Goal: Information Seeking & Learning: Learn about a topic

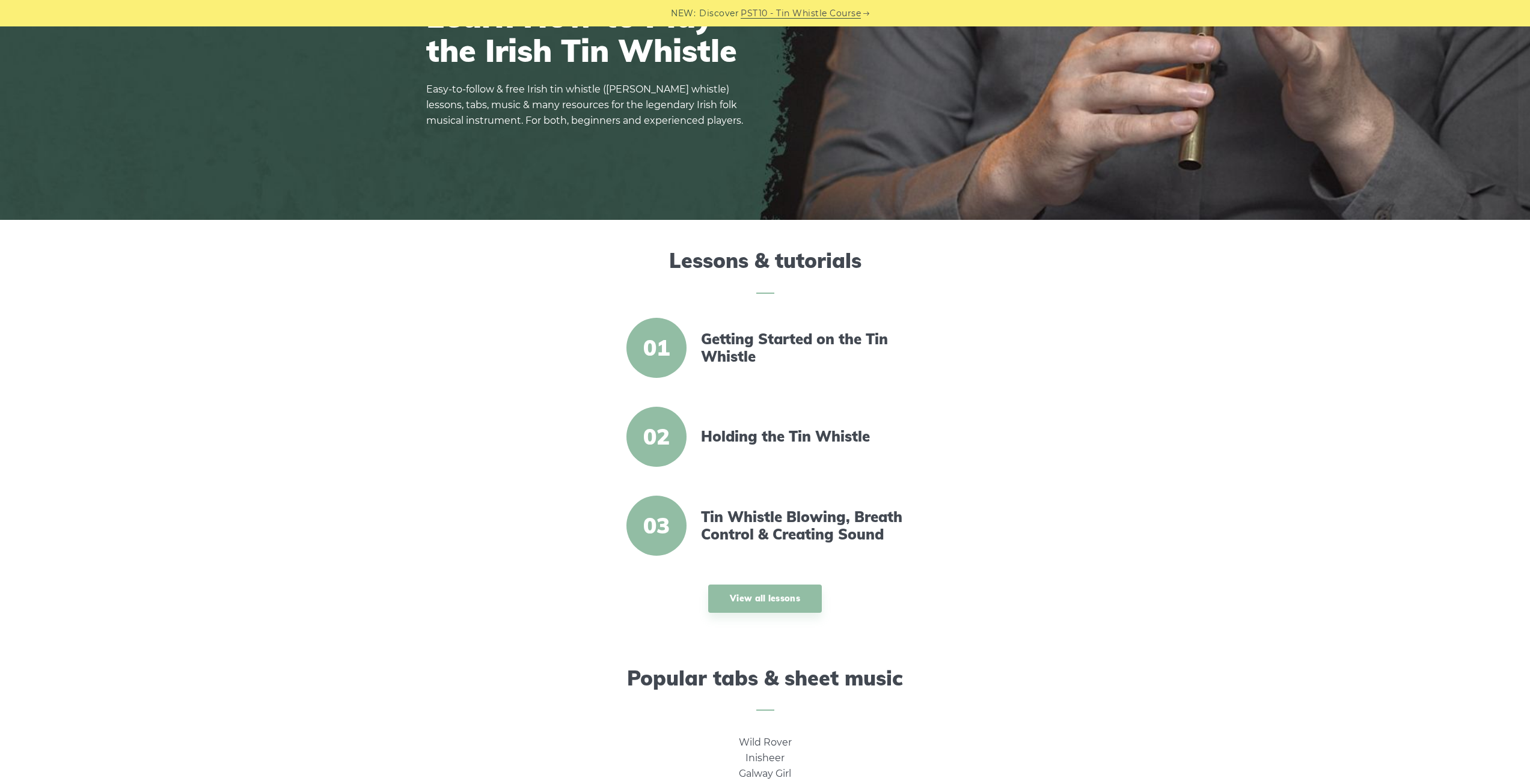
scroll to position [120, 0]
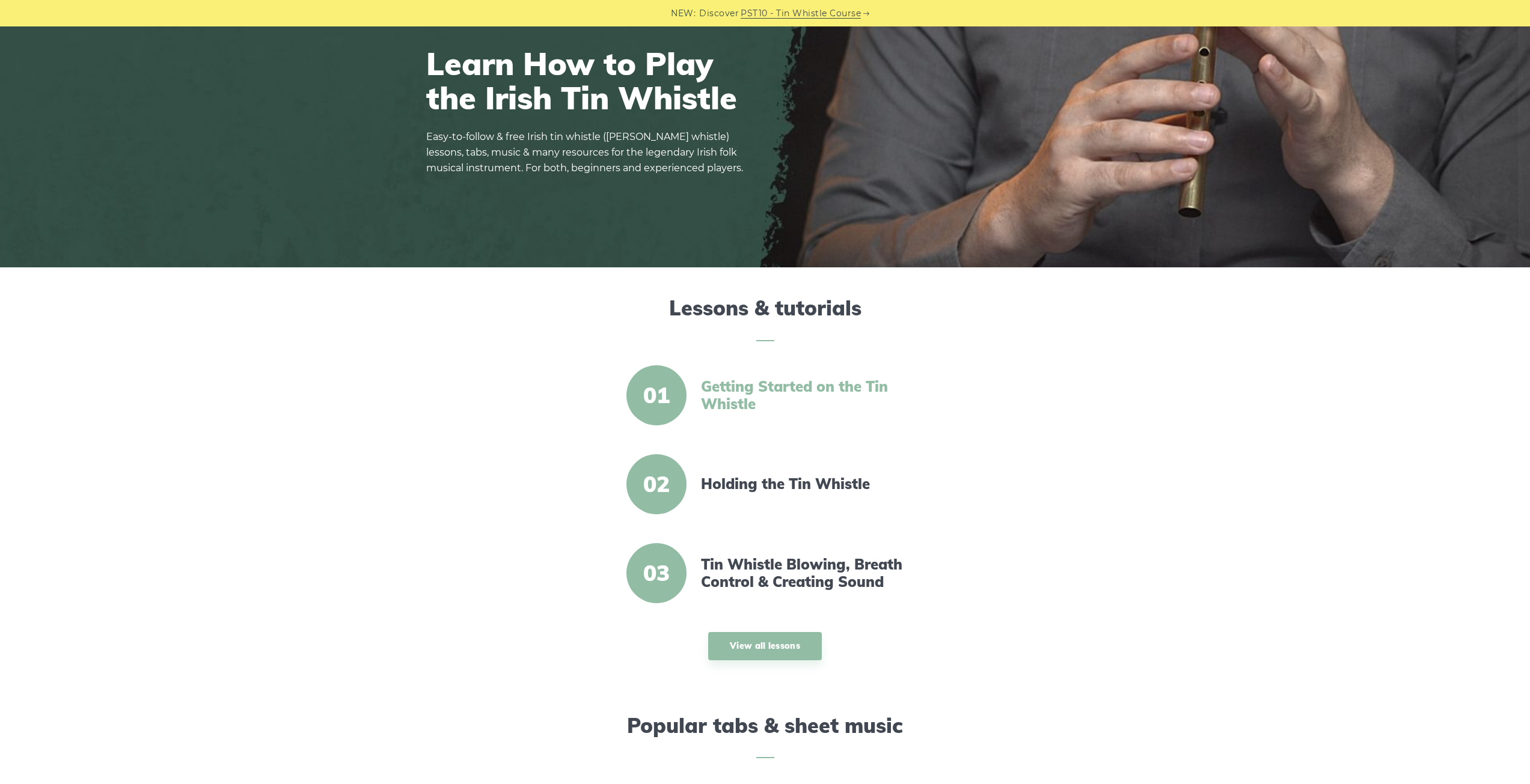
click at [733, 386] on link "Getting Started on the Tin Whistle" at bounding box center [805, 396] width 207 height 35
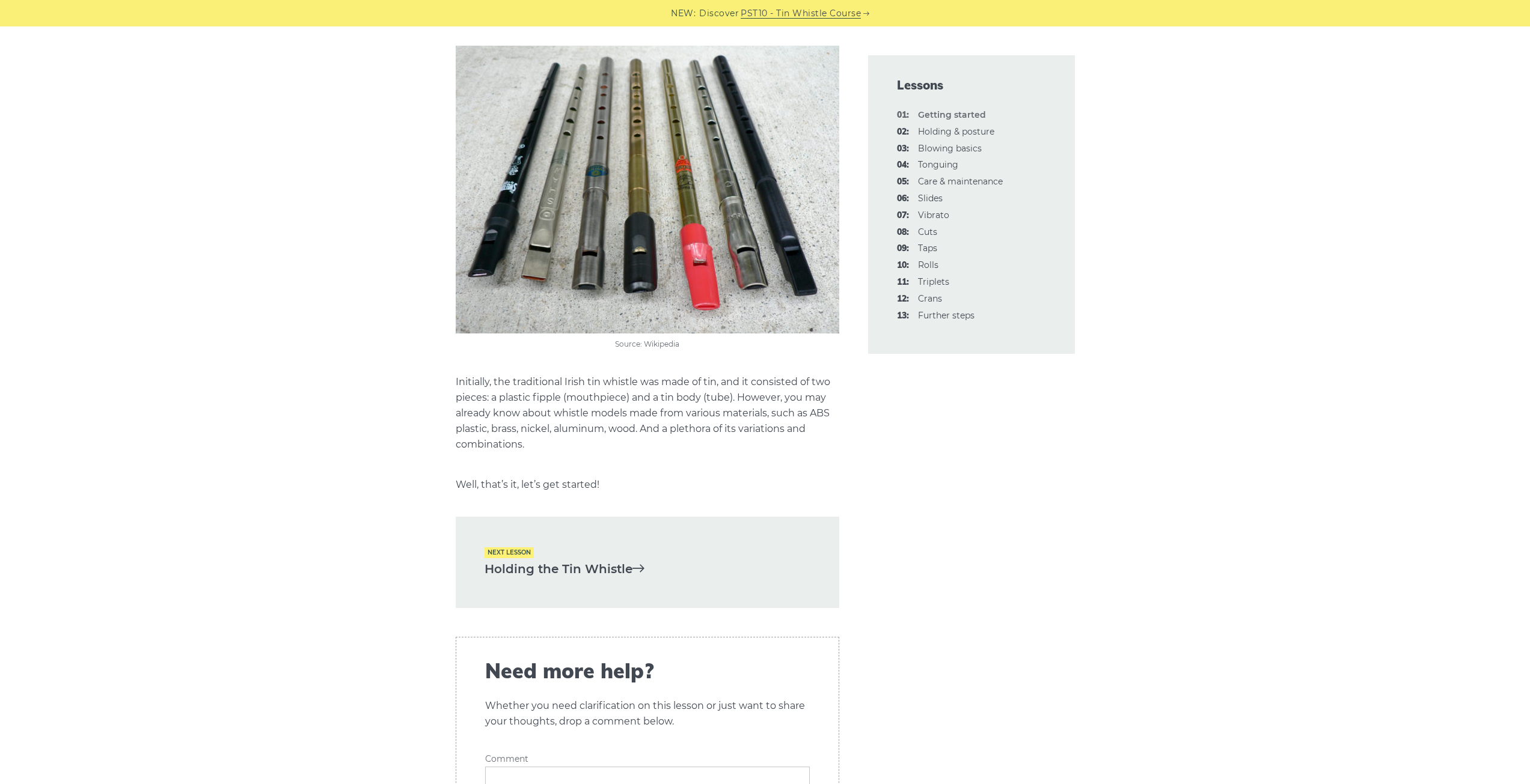
scroll to position [2404, 0]
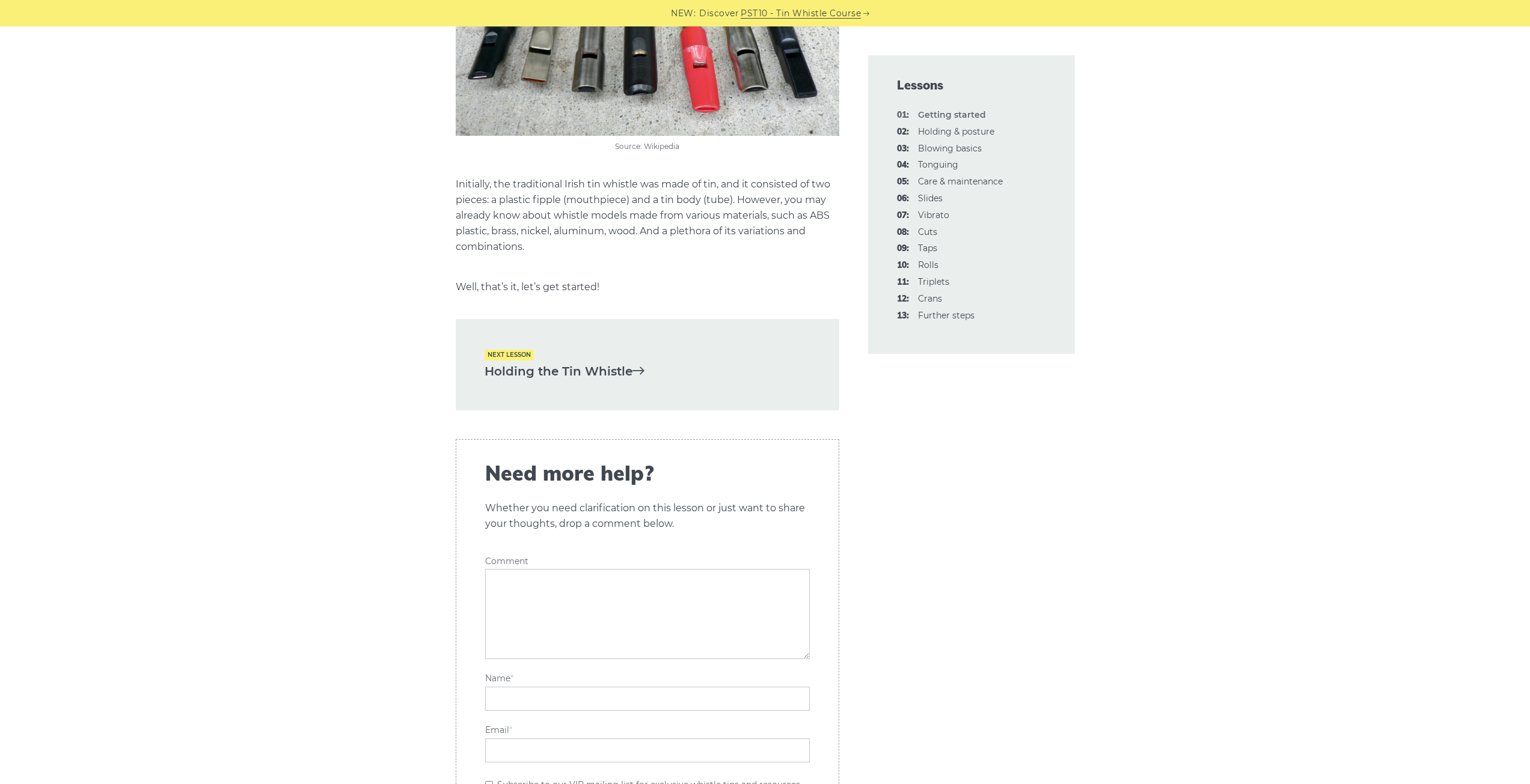
click at [603, 367] on link "Holding the Tin Whistle" at bounding box center [648, 372] width 326 height 20
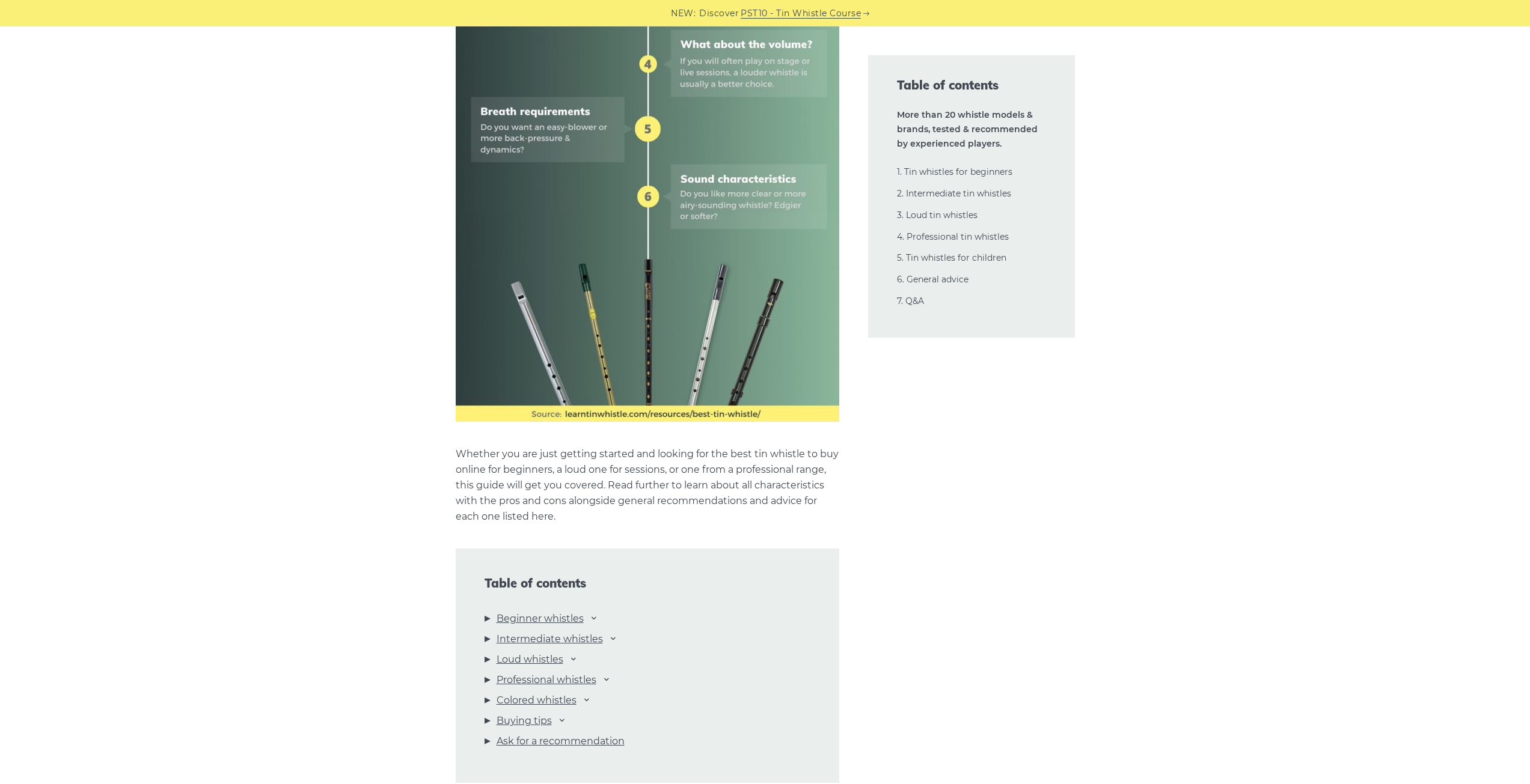
scroll to position [962, 0]
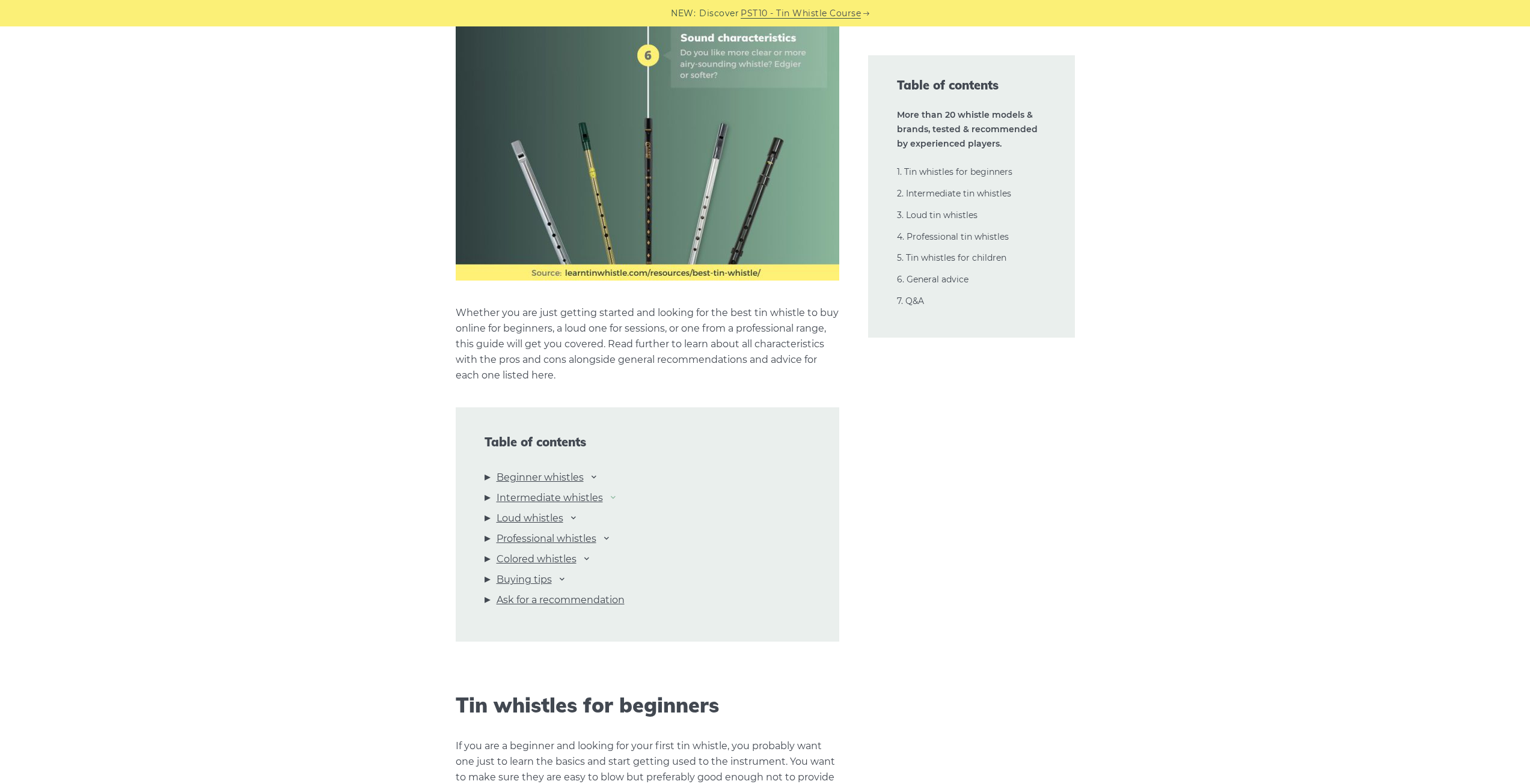
click at [615, 500] on icon at bounding box center [613, 497] width 9 height 9
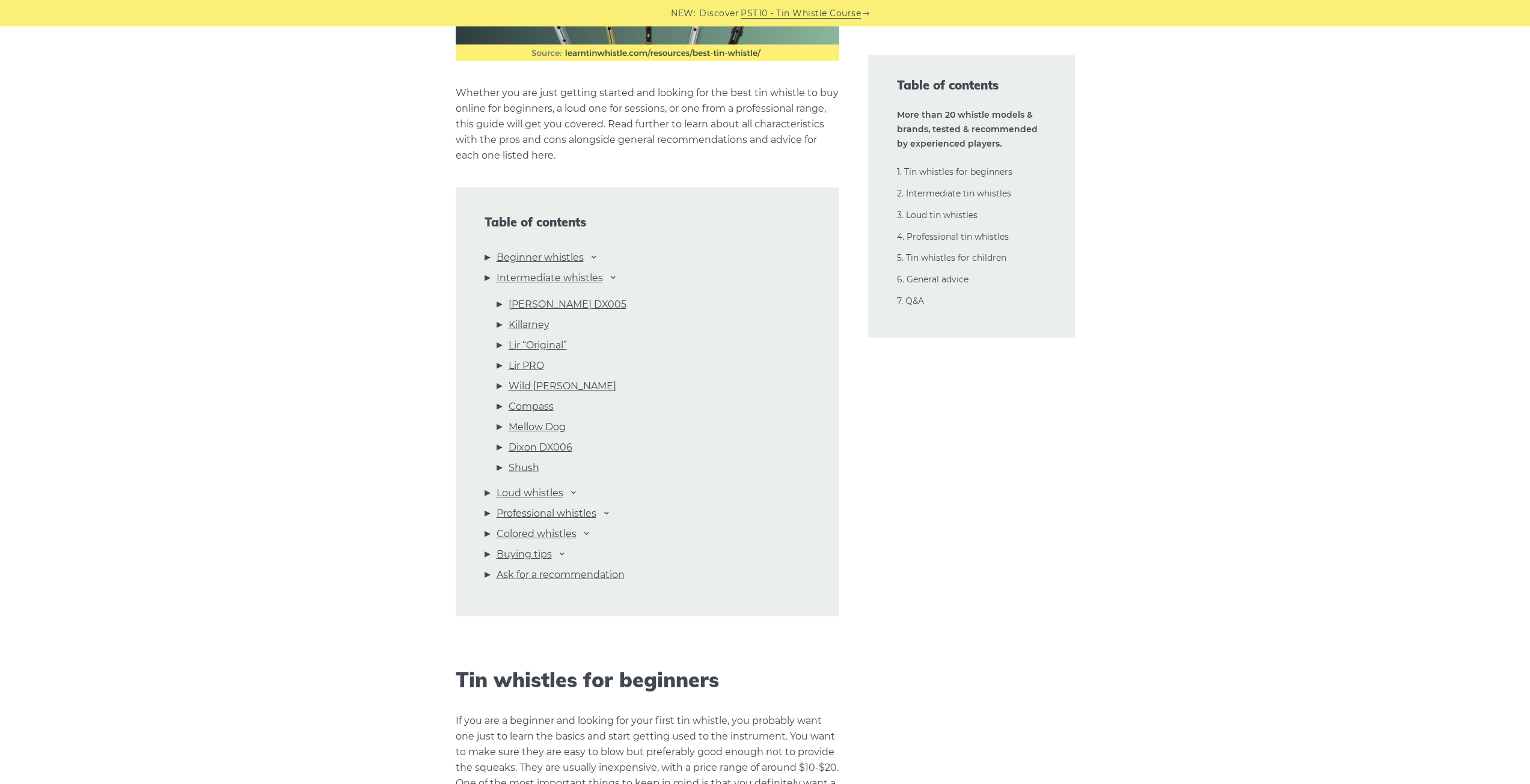
scroll to position [1202, 0]
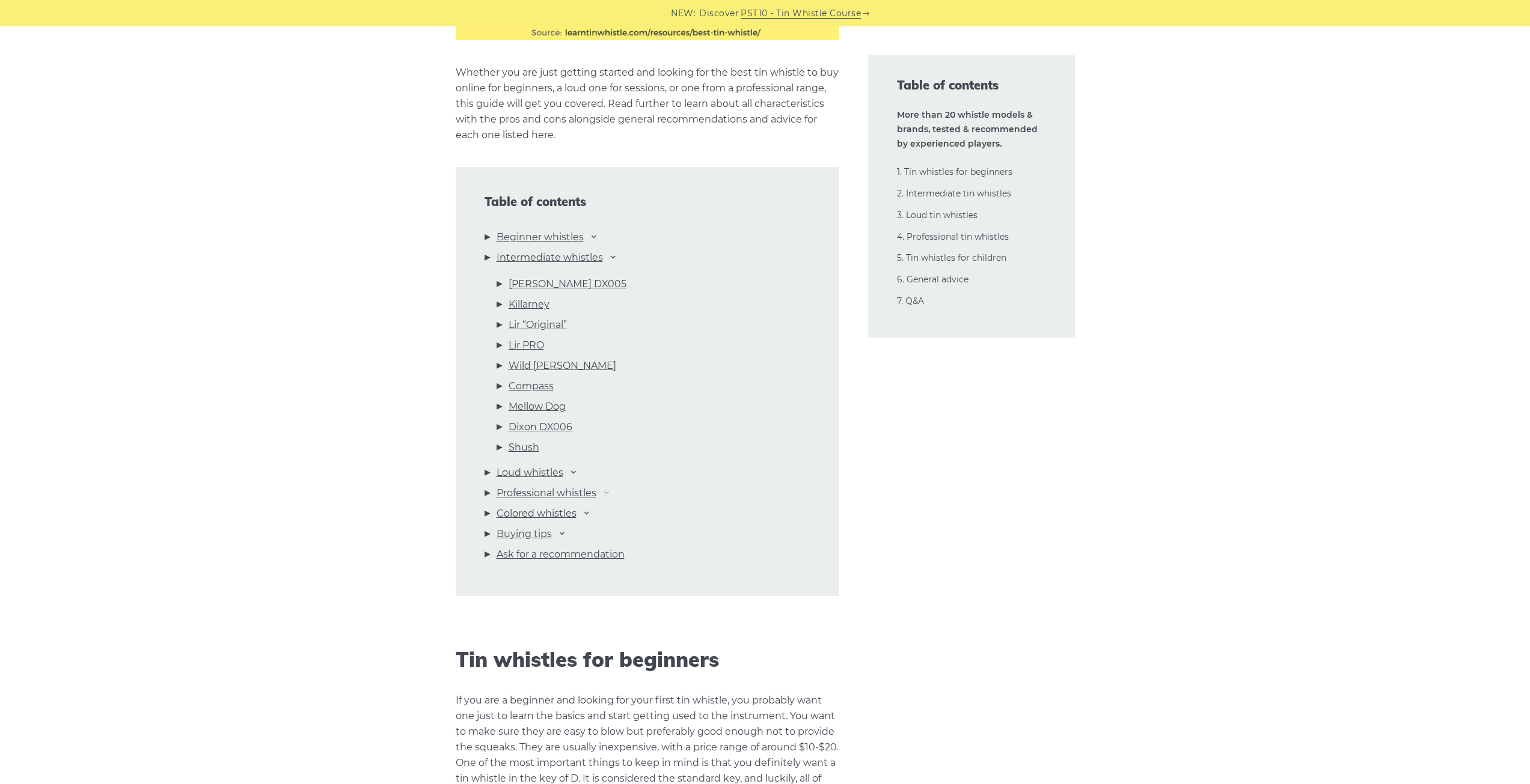
click at [609, 490] on icon at bounding box center [607, 492] width 9 height 9
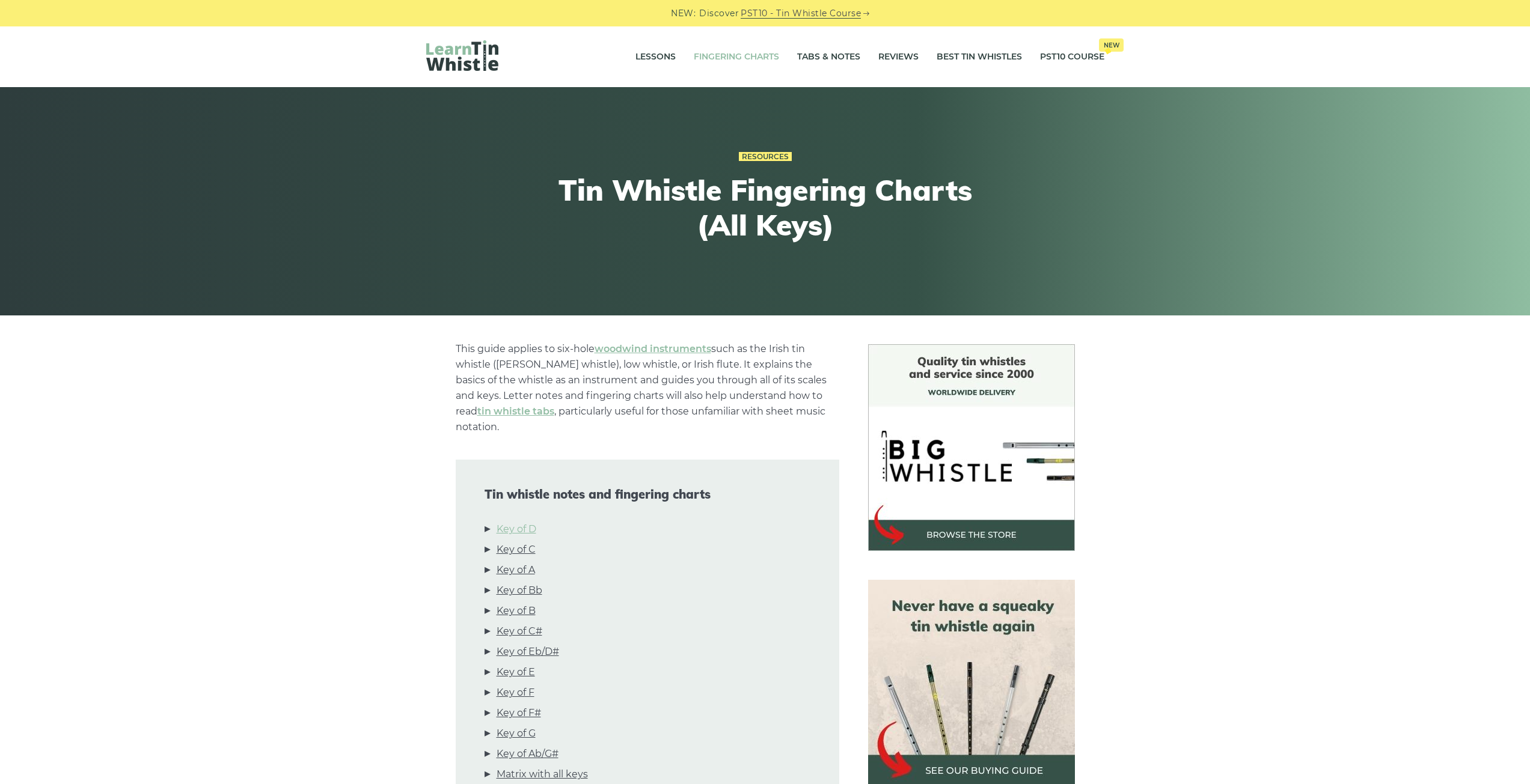
click at [515, 522] on link "Key of D" at bounding box center [516, 529] width 40 height 15
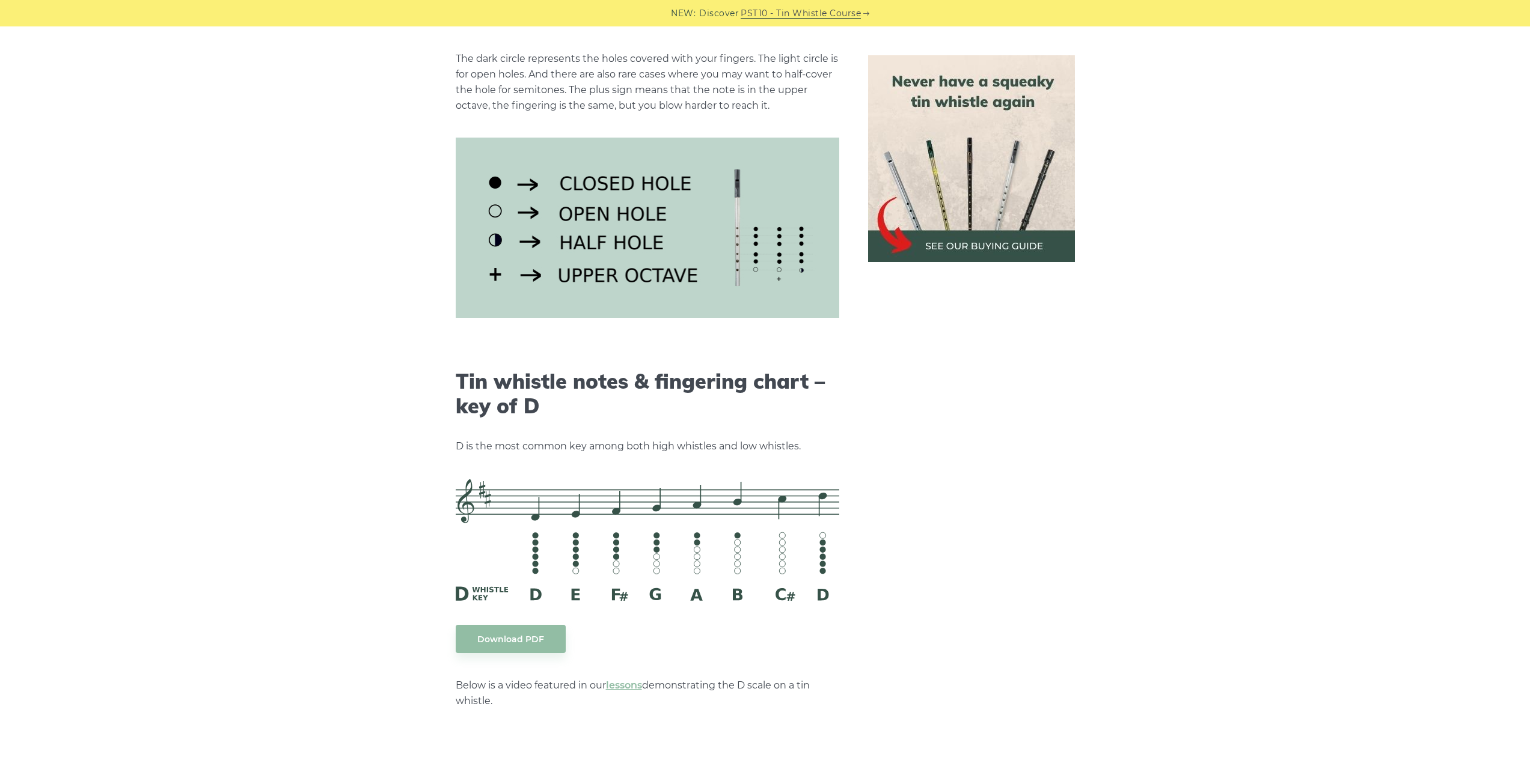
scroll to position [1872, 0]
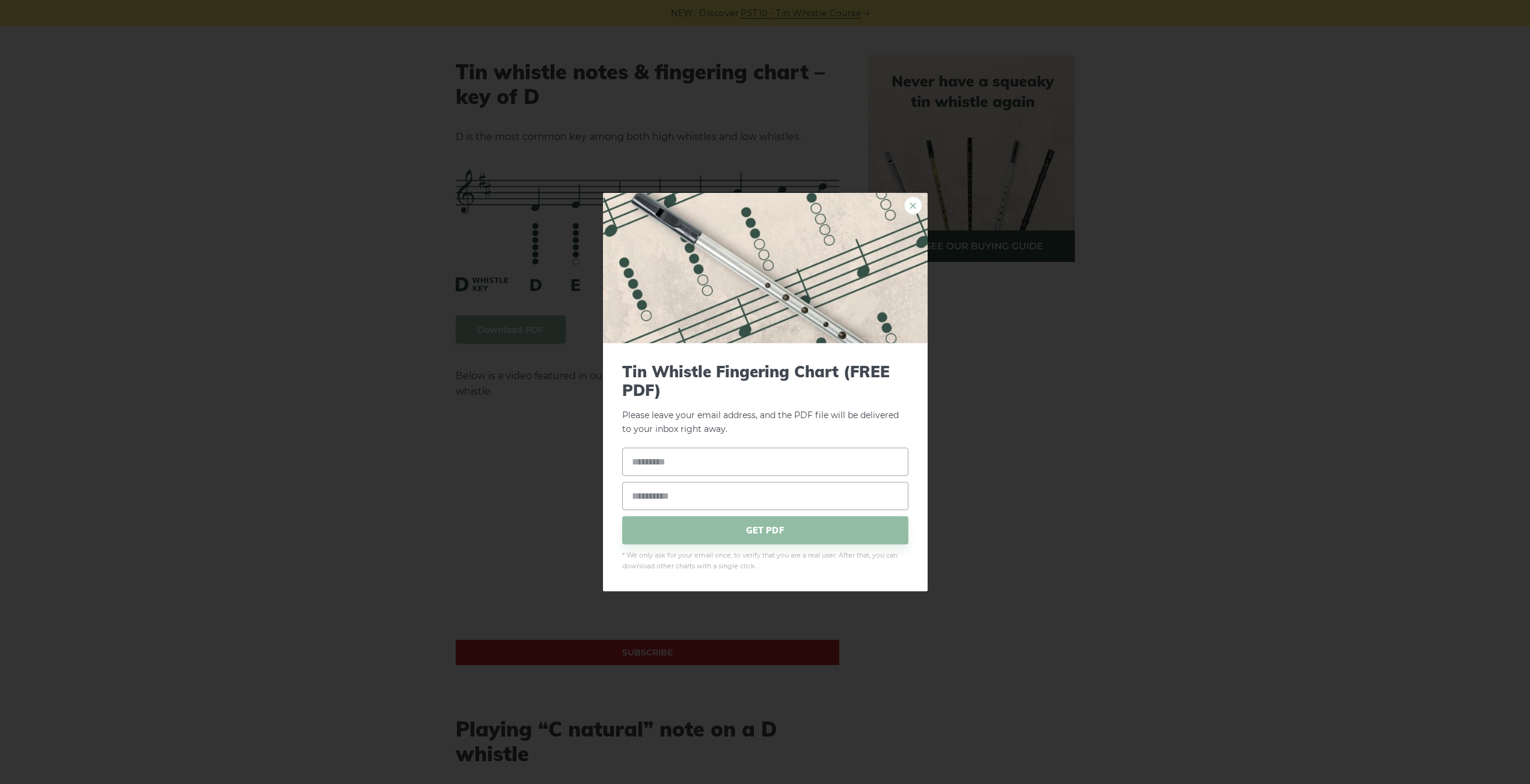
click at [913, 209] on link "×" at bounding box center [913, 205] width 18 height 18
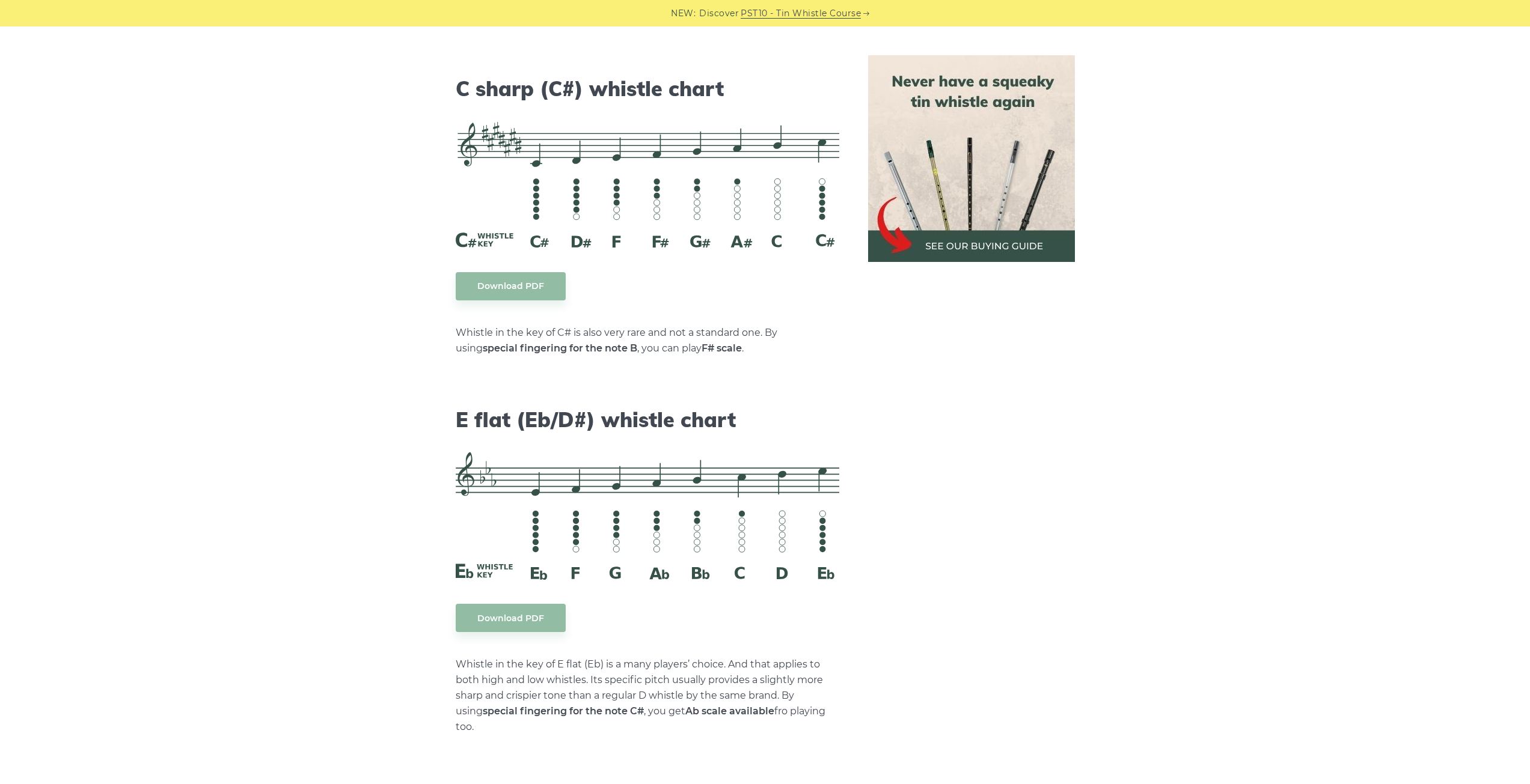
scroll to position [4757, 0]
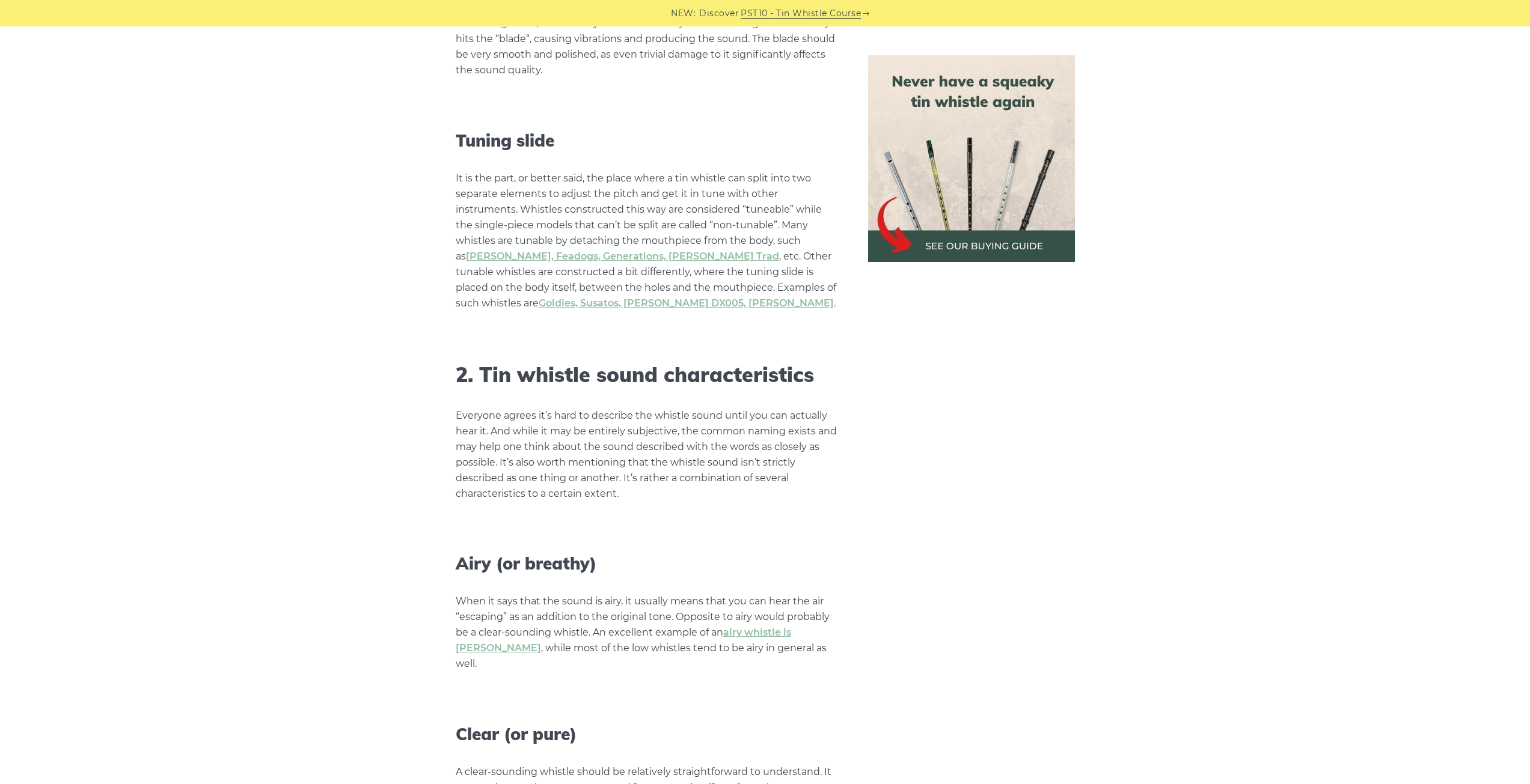
scroll to position [2164, 0]
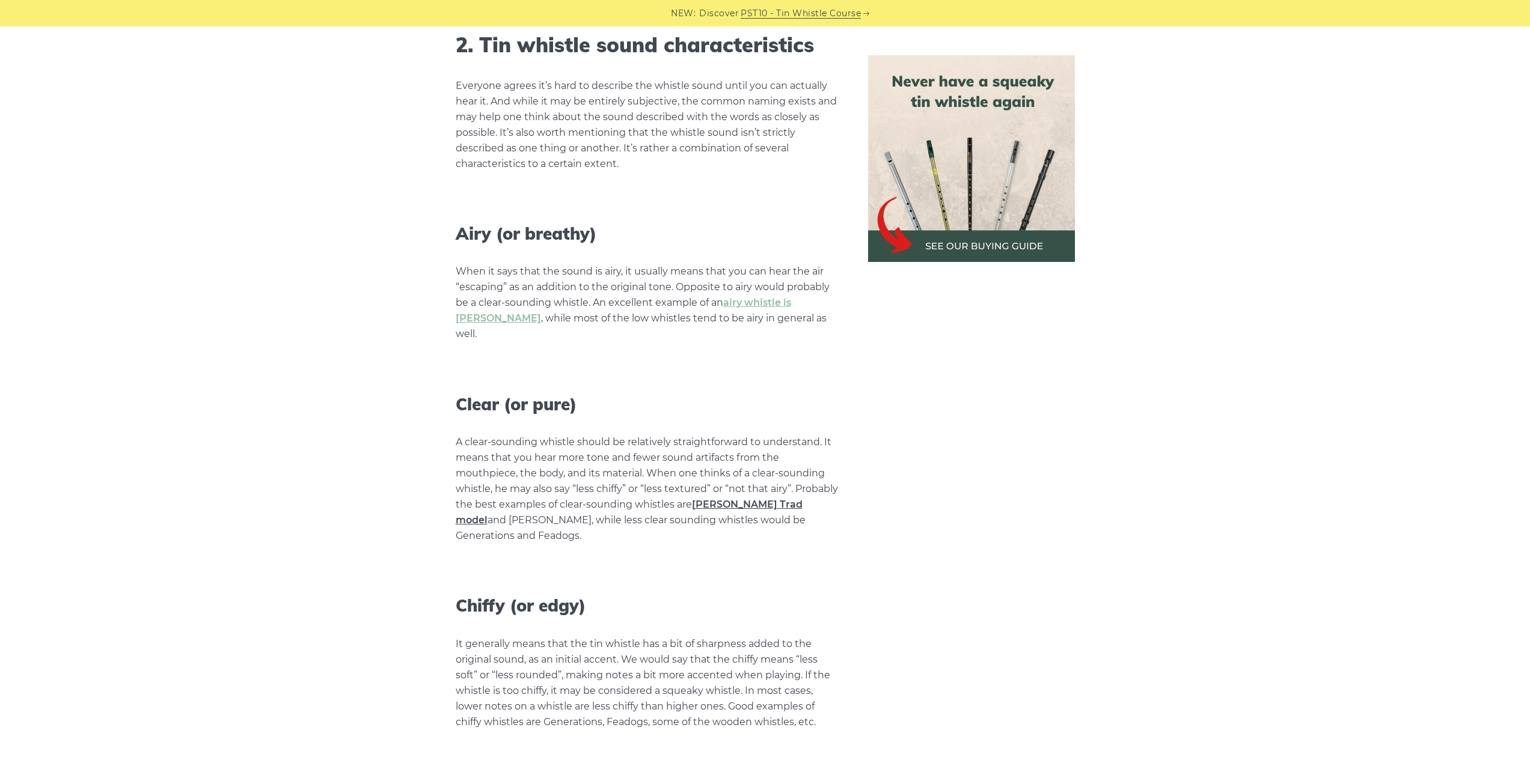
drag, startPoint x: 770, startPoint y: 451, endPoint x: 472, endPoint y: 474, distance: 298.9
click at [472, 499] on link "[PERSON_NAME] Trad model" at bounding box center [629, 512] width 347 height 27
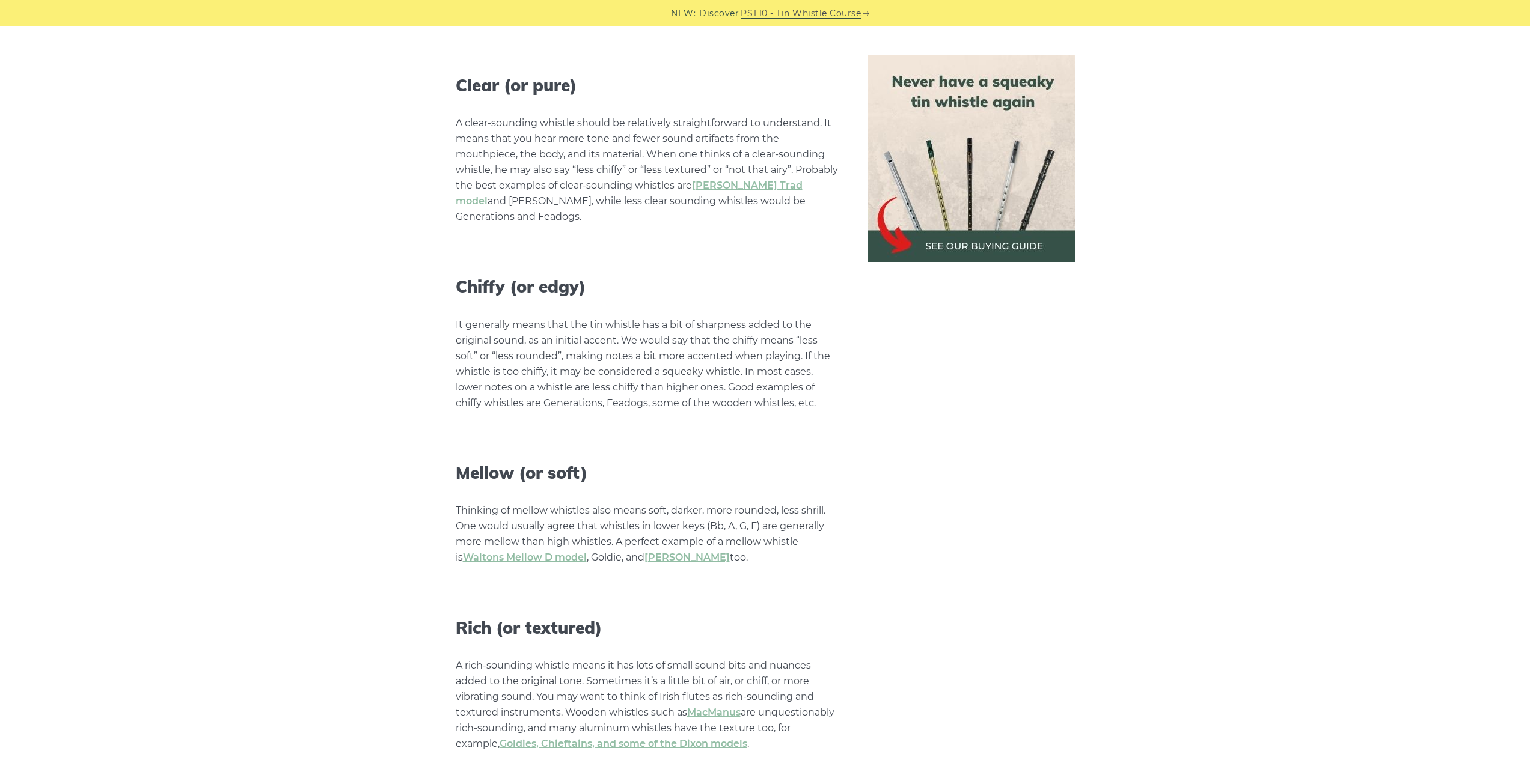
scroll to position [2524, 0]
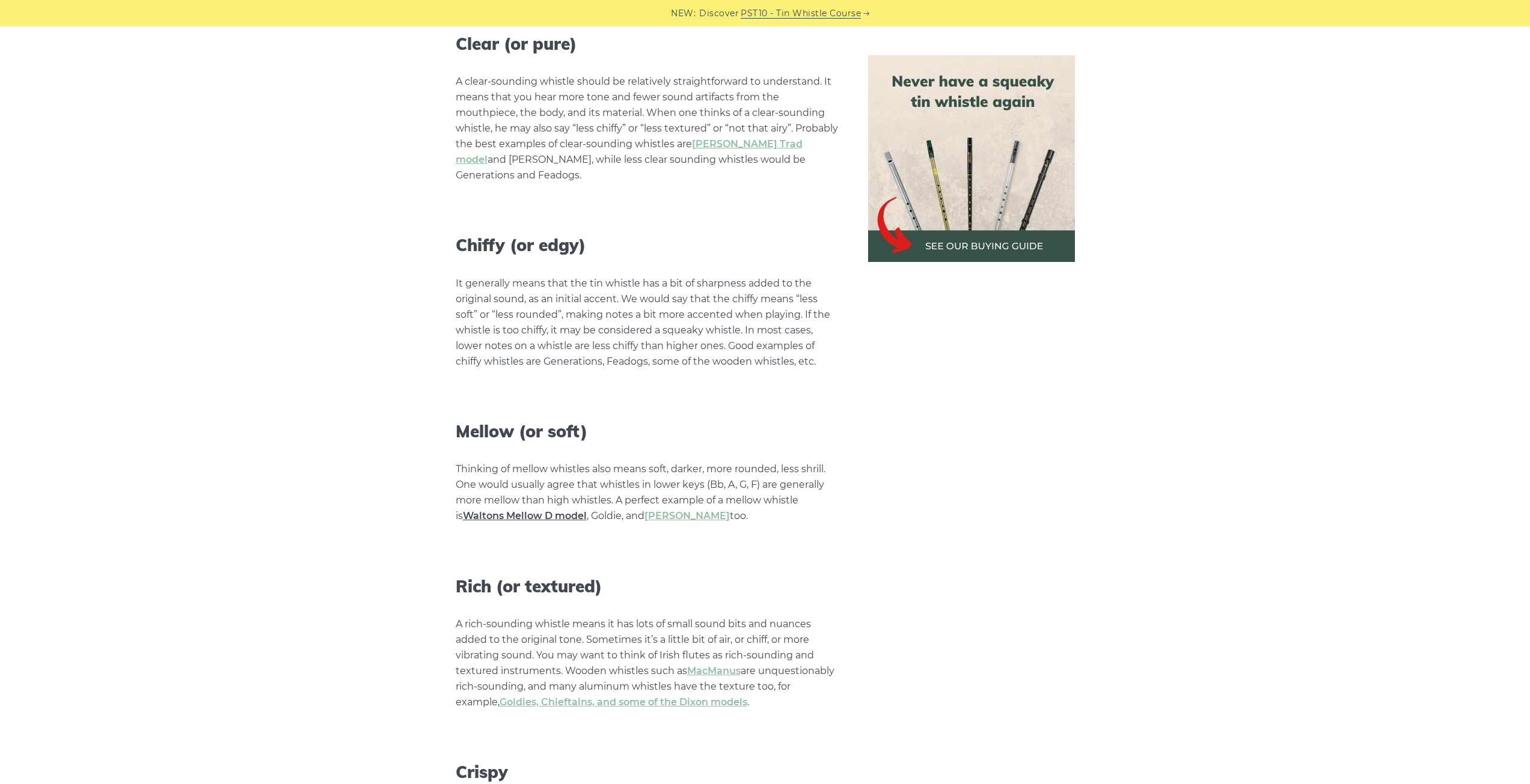
click at [495, 510] on link "Waltons Mellow D model" at bounding box center [525, 516] width 124 height 11
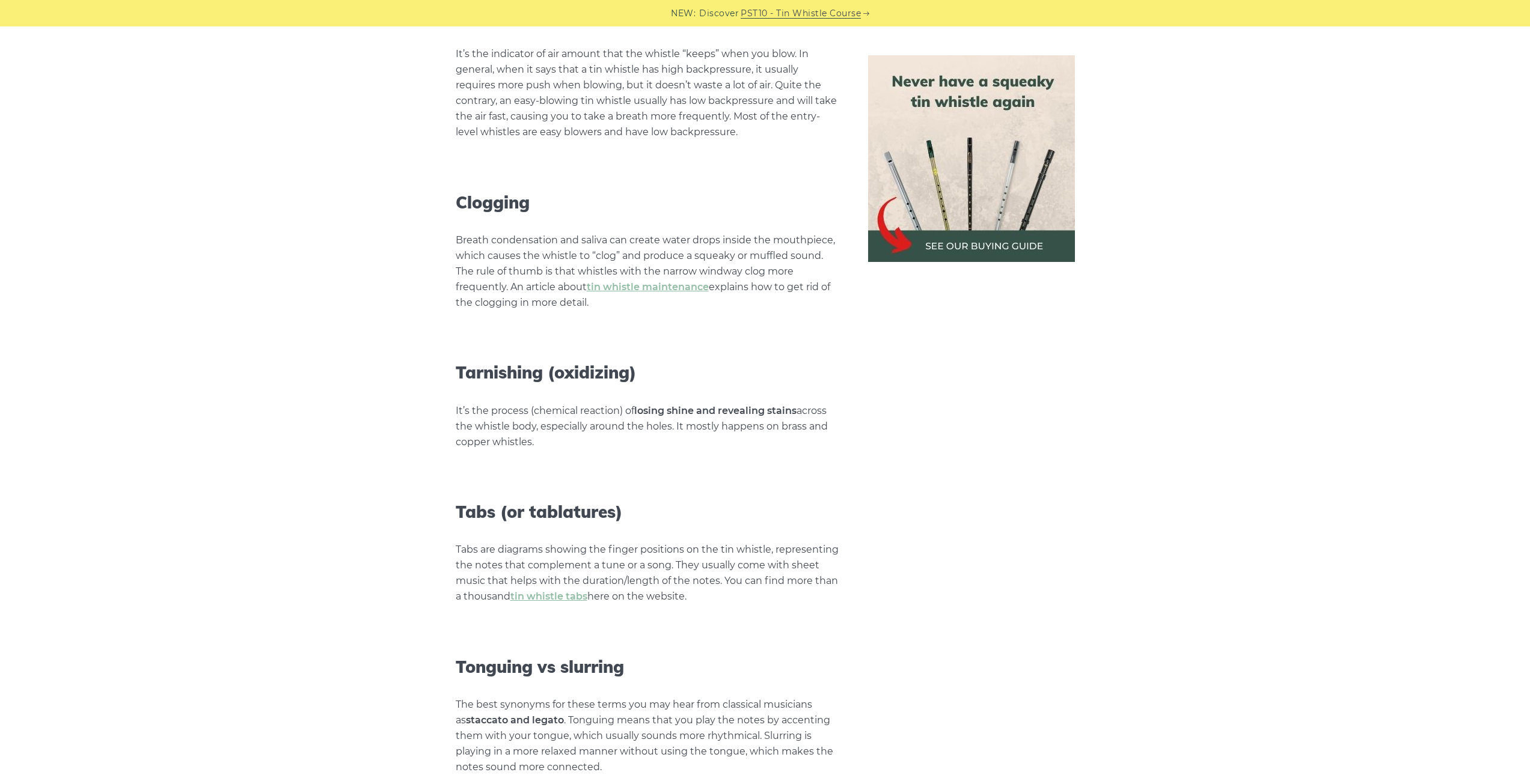
scroll to position [4927, 0]
click at [623, 284] on link "tin whistle maintenance" at bounding box center [648, 289] width 122 height 11
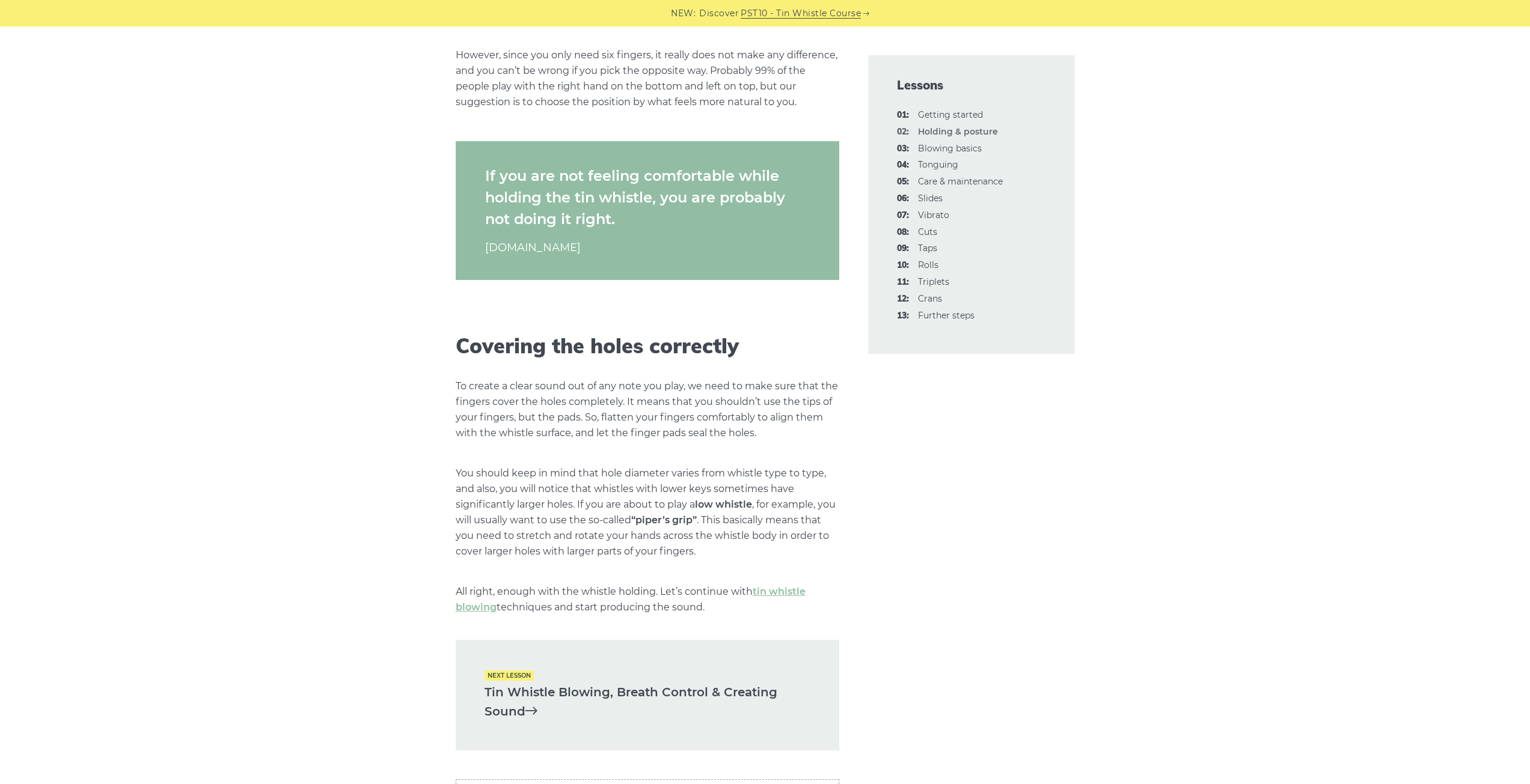
scroll to position [1683, 0]
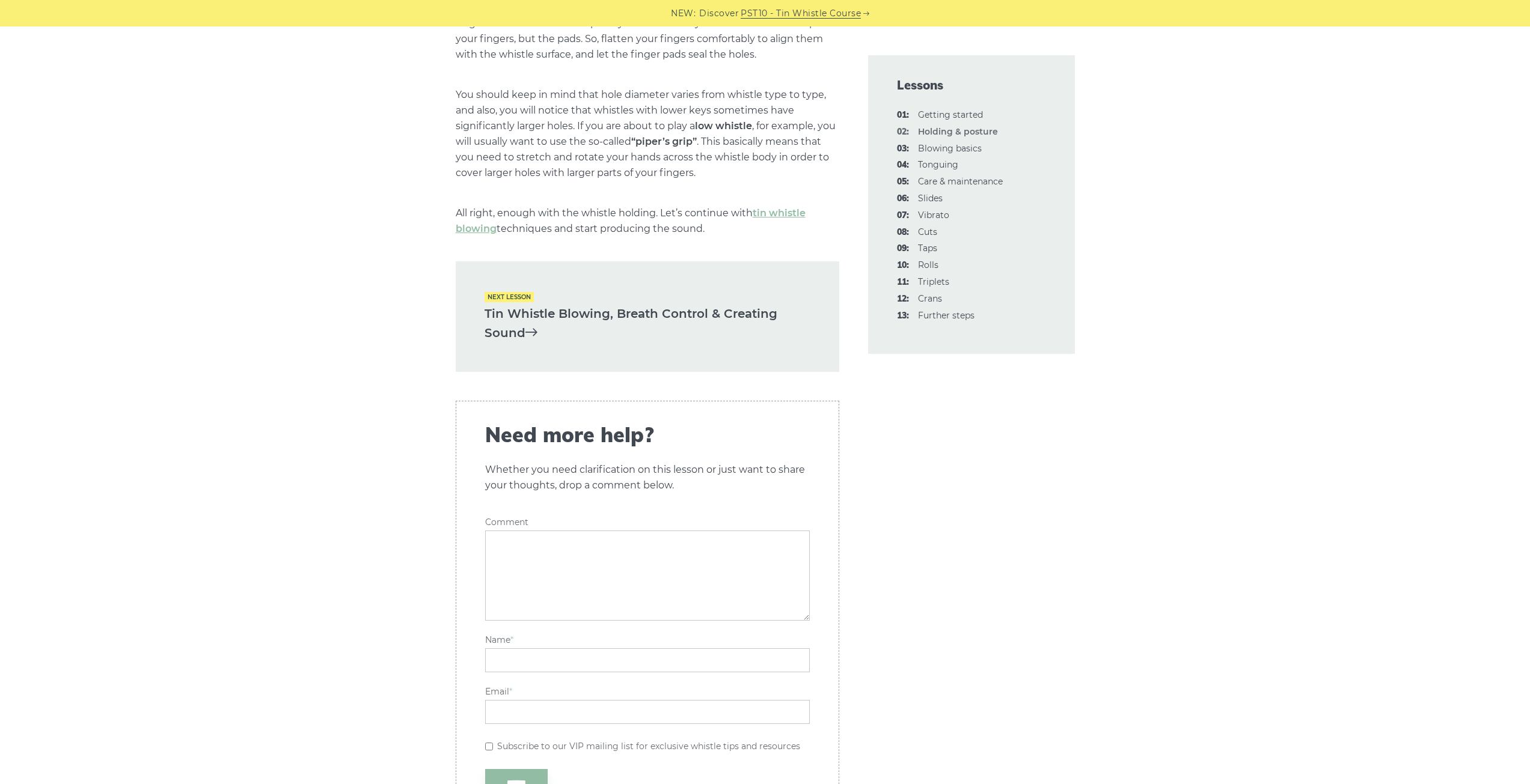
click at [534, 311] on link "Tin Whistle Blowing, Breath Control & Creating Sound" at bounding box center [648, 323] width 326 height 39
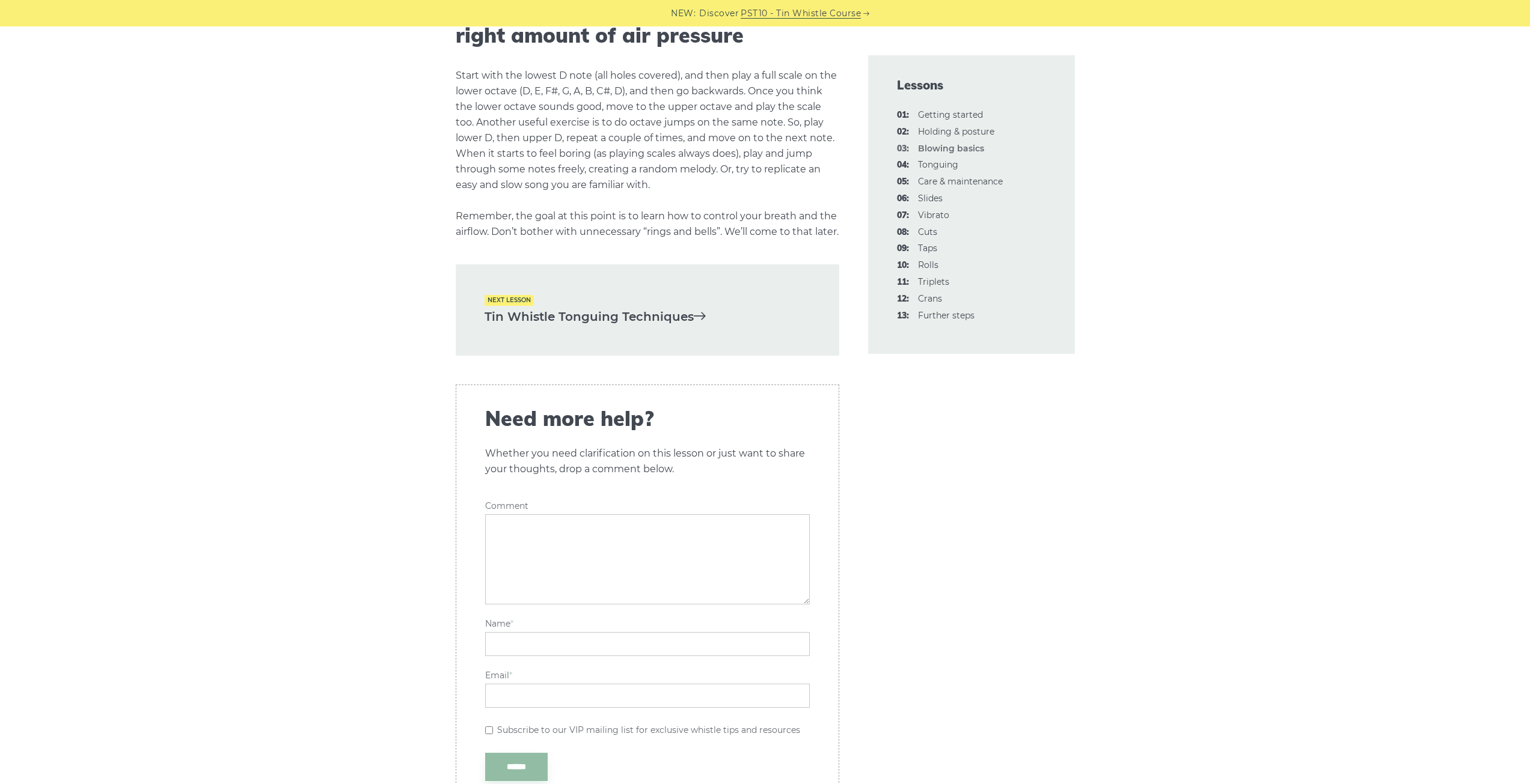
scroll to position [2404, 0]
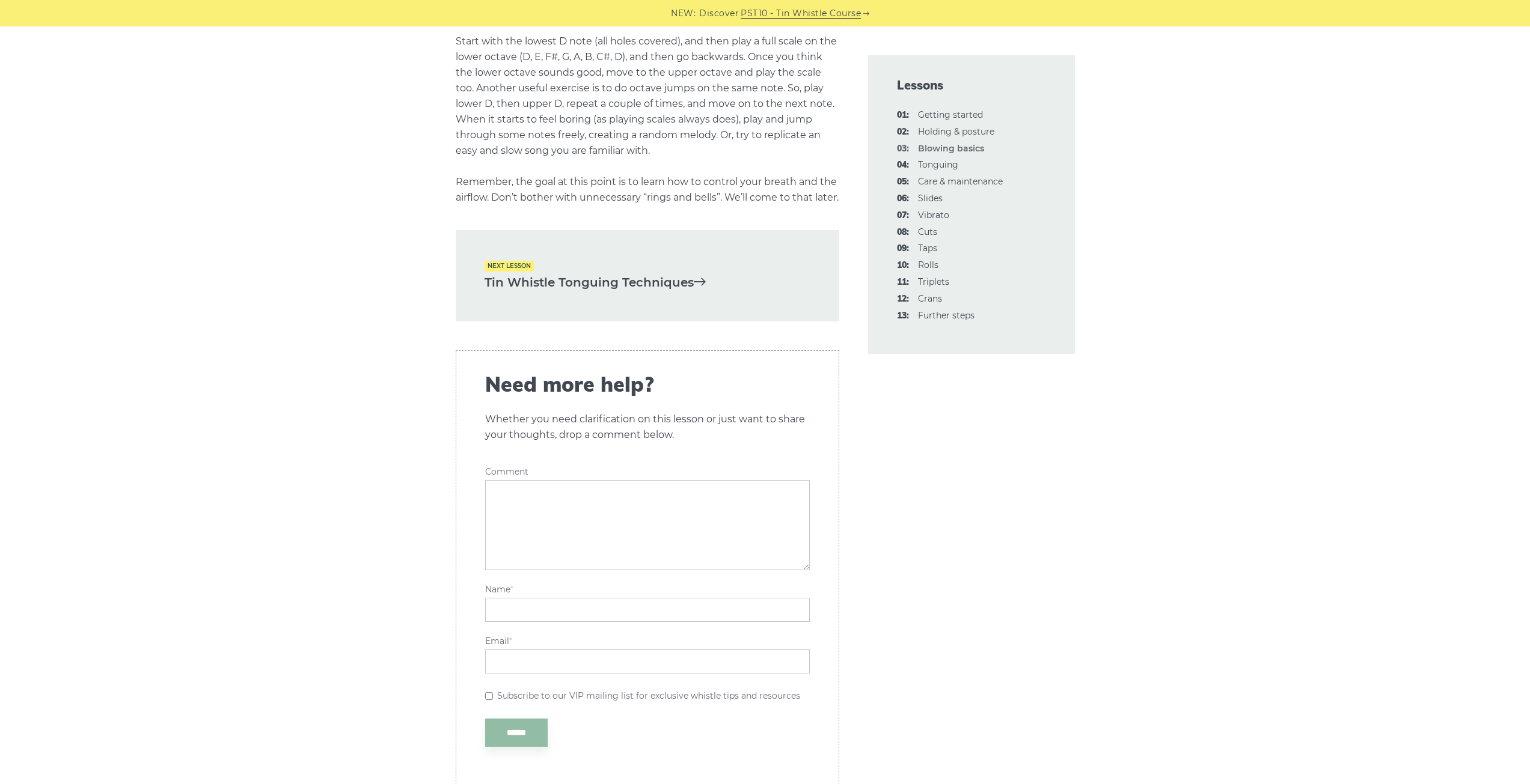
click at [562, 292] on link "Tin Whistle Tonguing Techniques" at bounding box center [648, 283] width 326 height 20
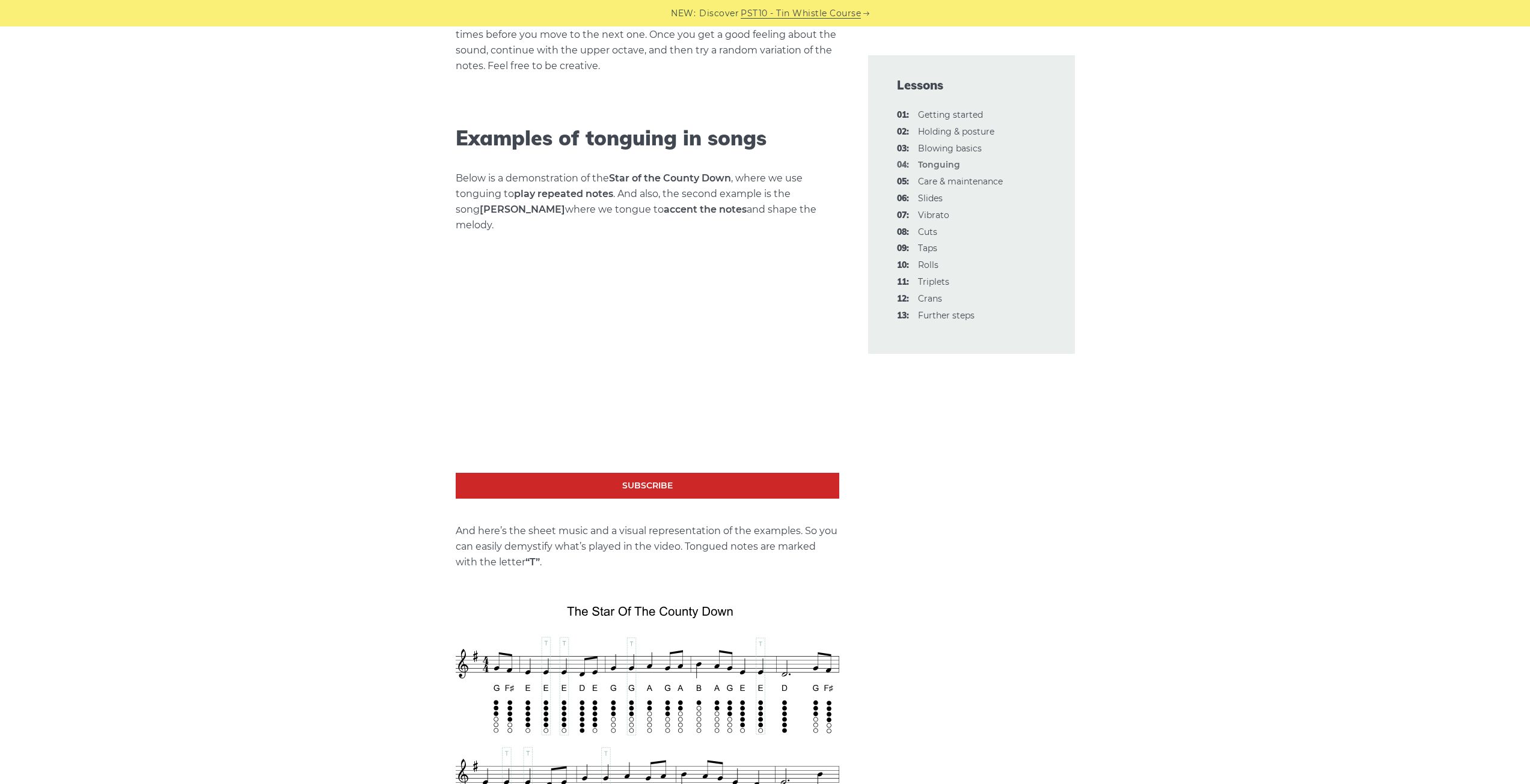
scroll to position [1683, 0]
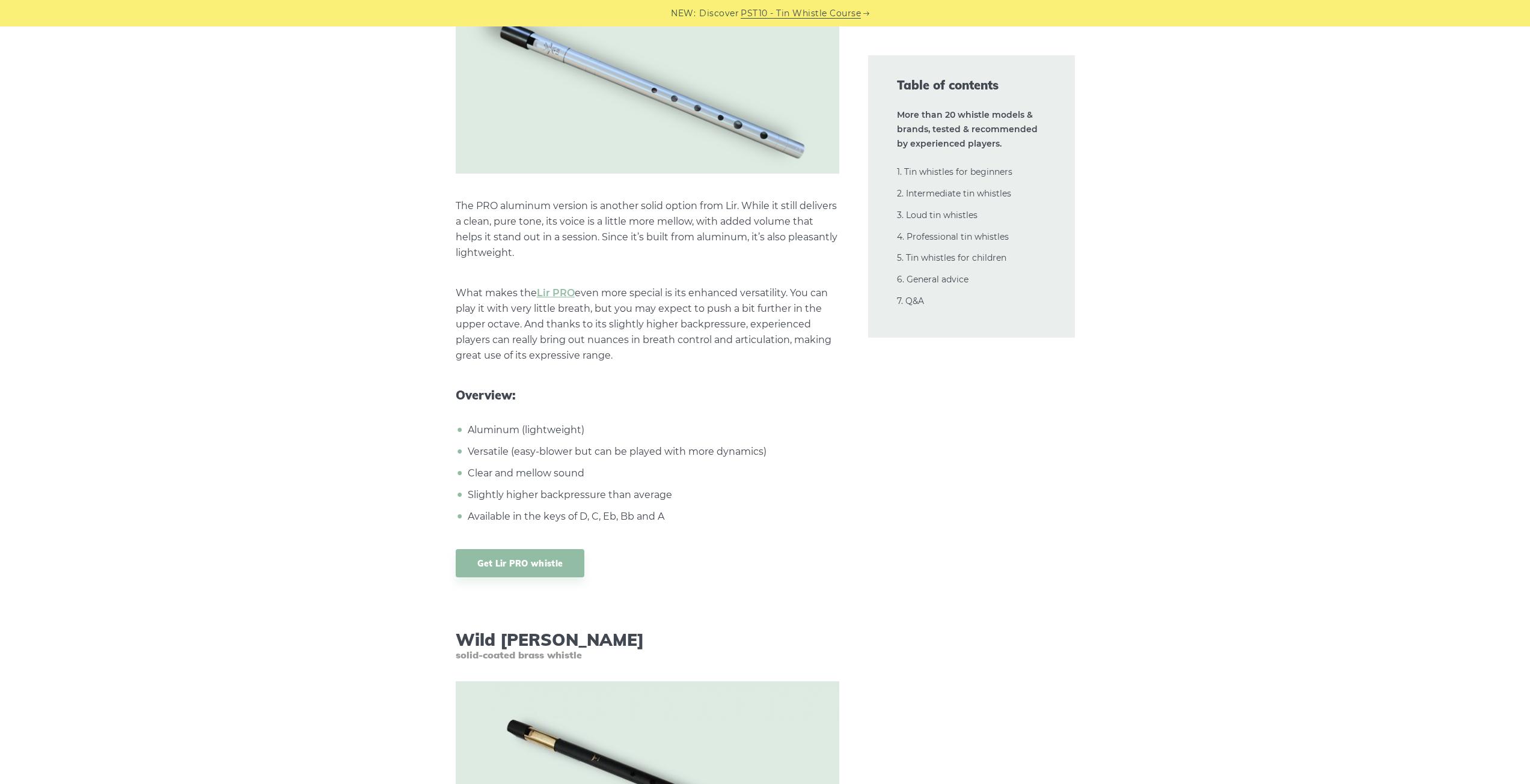
scroll to position [9571, 0]
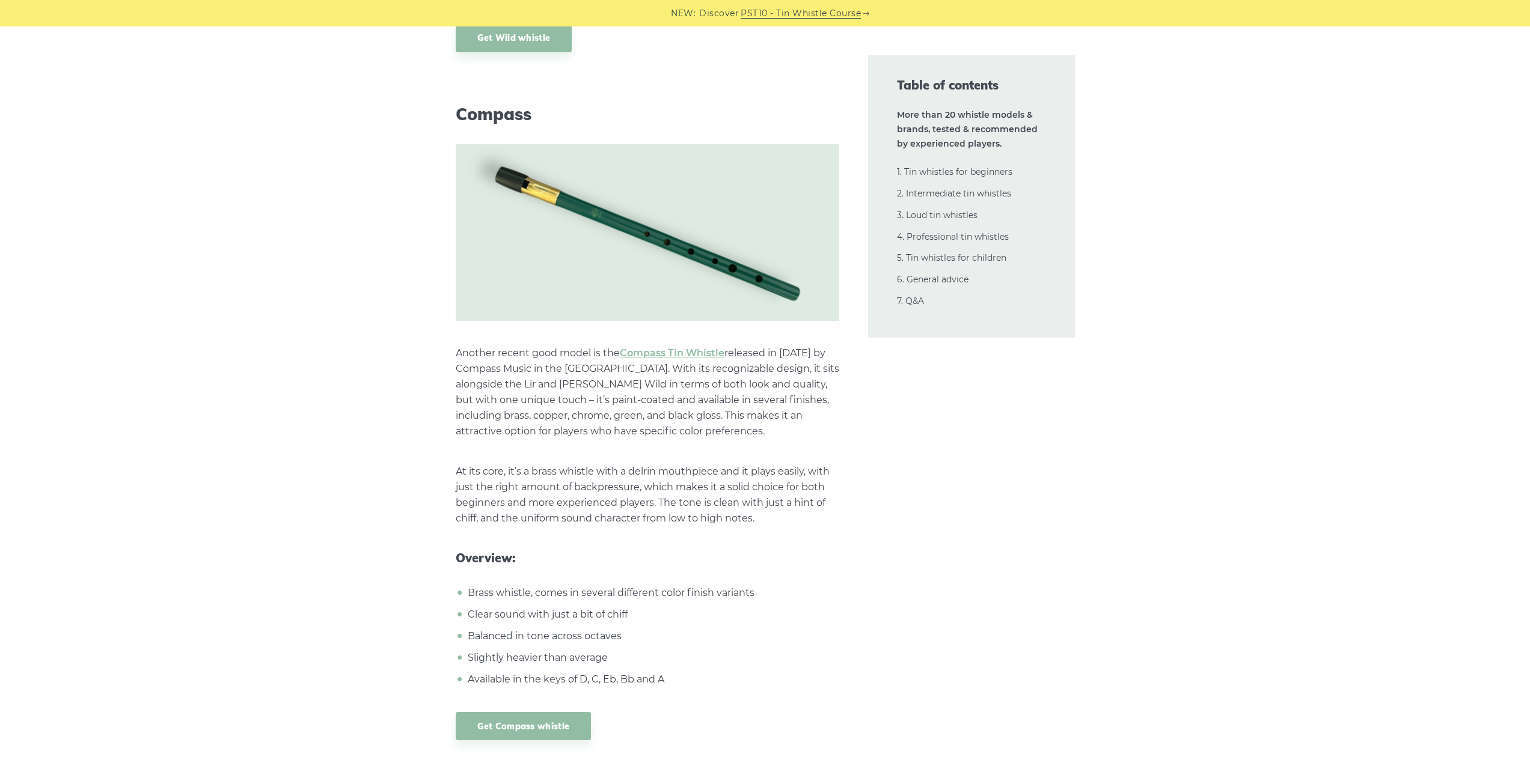
scroll to position [10221, 0]
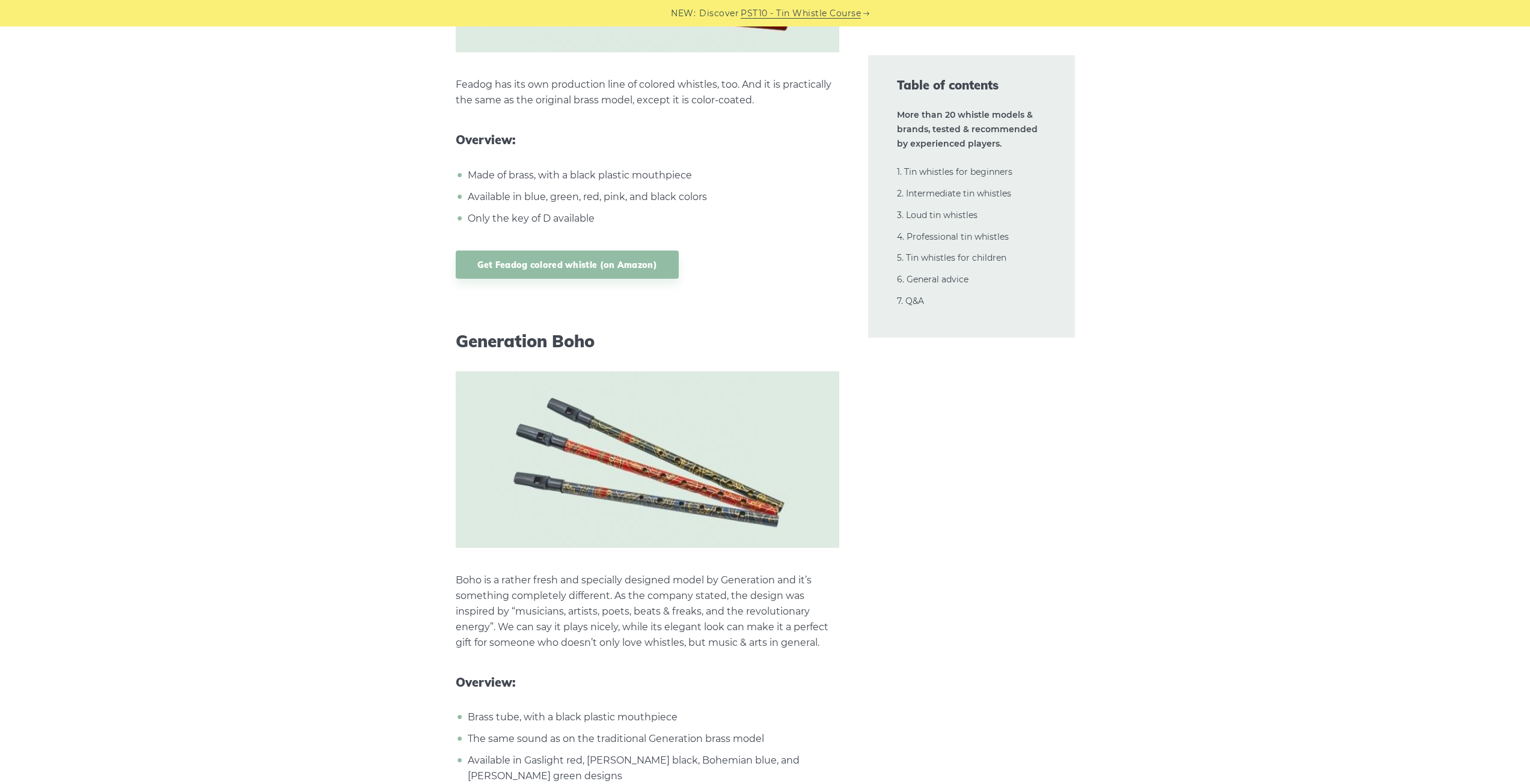
scroll to position [24386, 0]
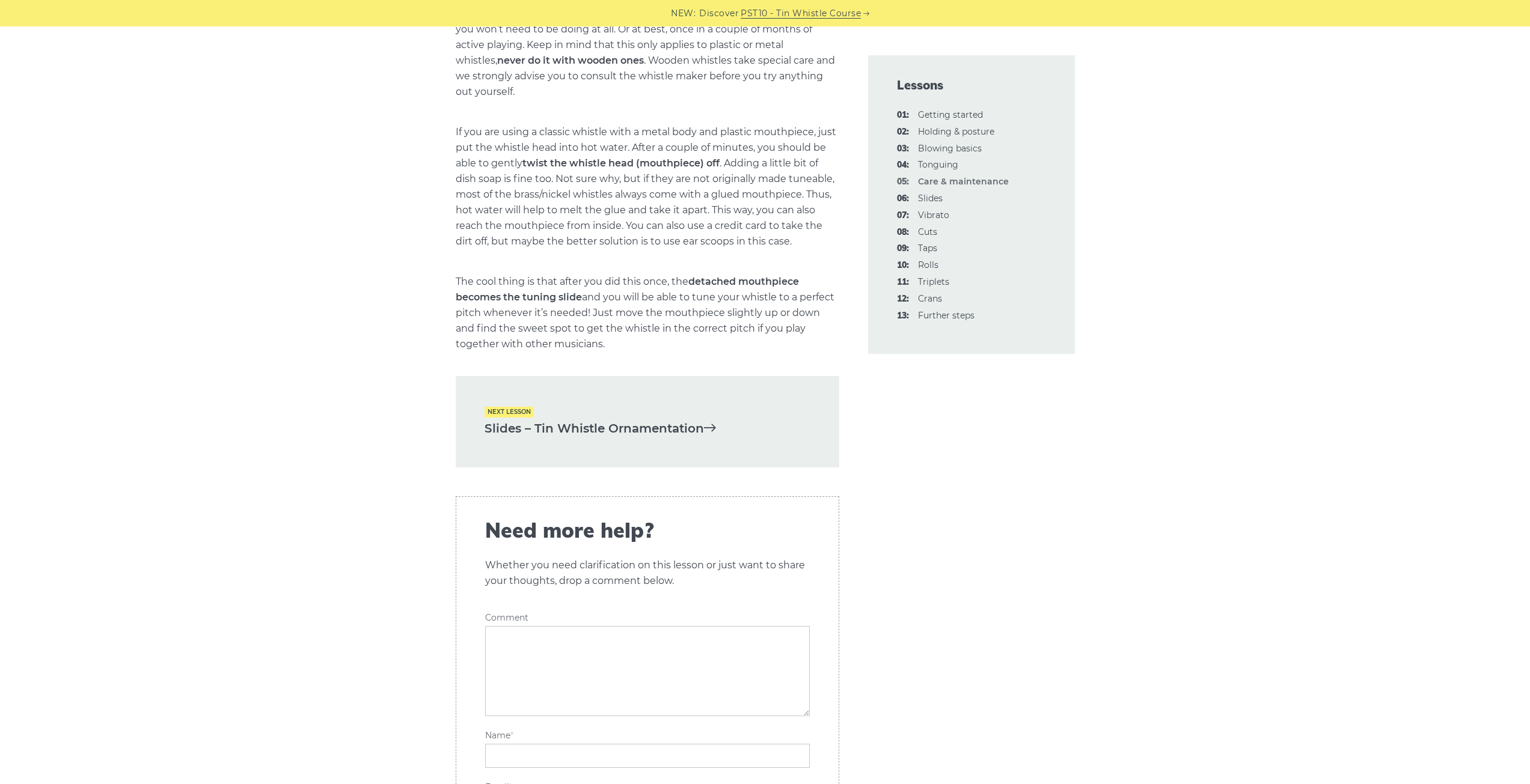
scroll to position [1683, 0]
